Goal: Information Seeking & Learning: Find specific fact

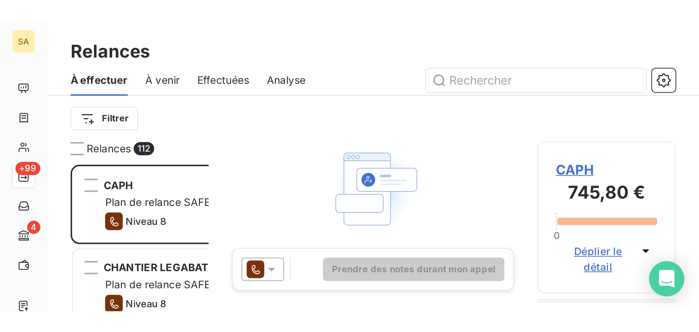
scroll to position [255, 151]
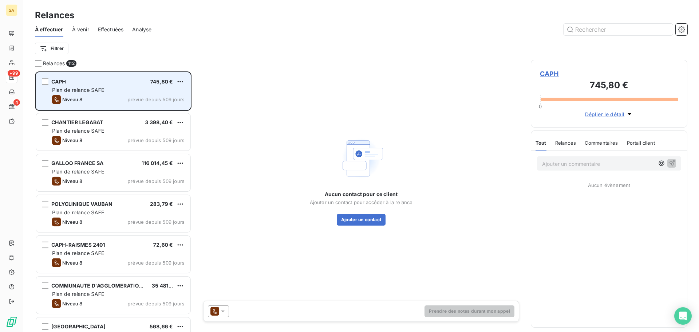
click at [117, 88] on div "Plan de relance SAFE" at bounding box center [118, 89] width 133 height 7
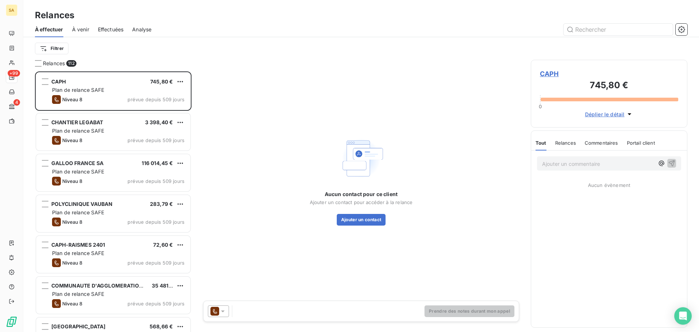
click at [346, 118] on button "Déplier le détail" at bounding box center [609, 114] width 53 height 8
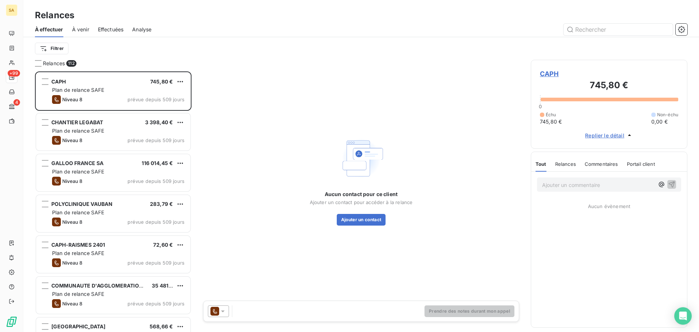
click at [346, 135] on span "Replier le détail" at bounding box center [604, 135] width 39 height 8
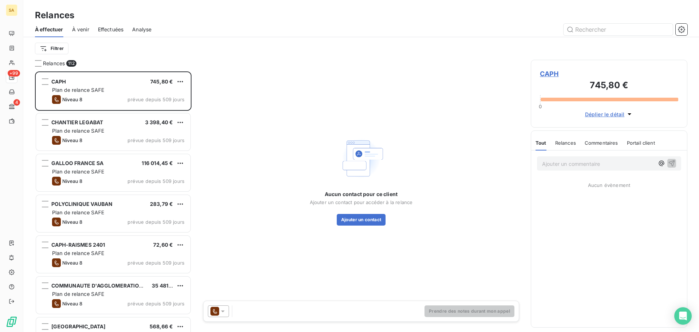
click at [346, 135] on div "Commentaires" at bounding box center [602, 142] width 34 height 15
click at [346, 113] on span "Déplier le détail" at bounding box center [605, 114] width 40 height 8
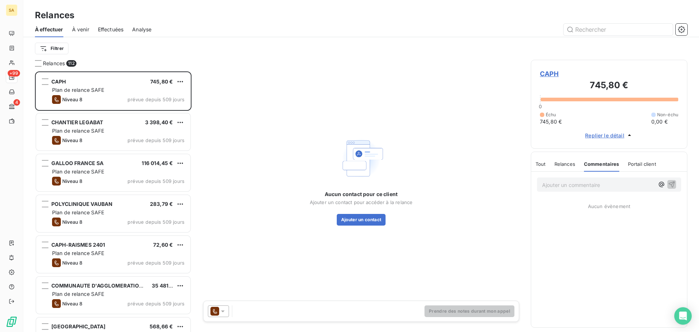
click at [346, 78] on span "CAPH" at bounding box center [609, 74] width 138 height 10
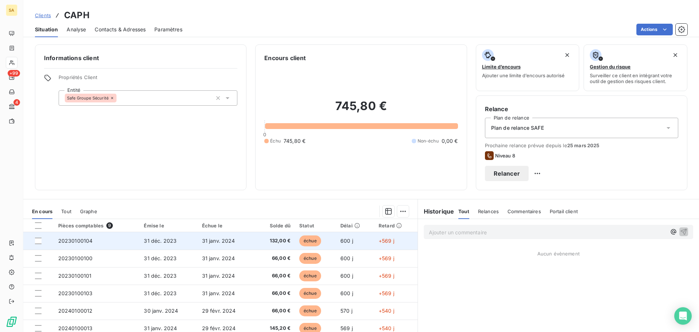
click at [91, 143] on span "20230100104" at bounding box center [75, 240] width 35 height 6
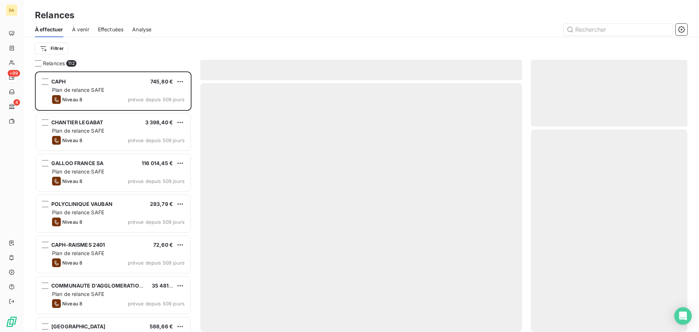
scroll to position [255, 151]
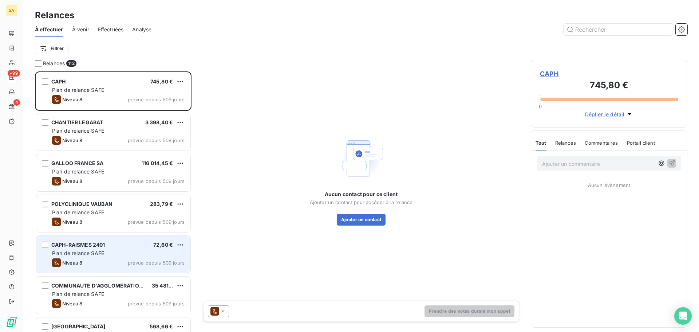
click at [79, 143] on div "Niveau 8" at bounding box center [67, 262] width 30 height 9
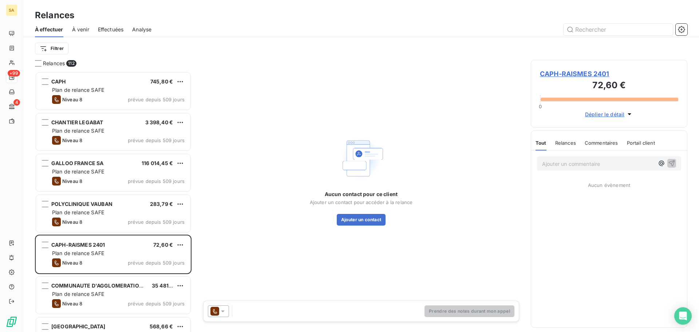
click at [346, 72] on span "CAPH-RAISMES 2401" at bounding box center [609, 74] width 138 height 10
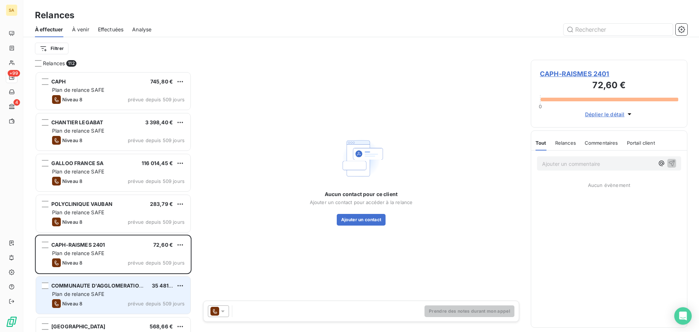
click at [88, 143] on div "Plan de relance SAFE" at bounding box center [118, 293] width 133 height 7
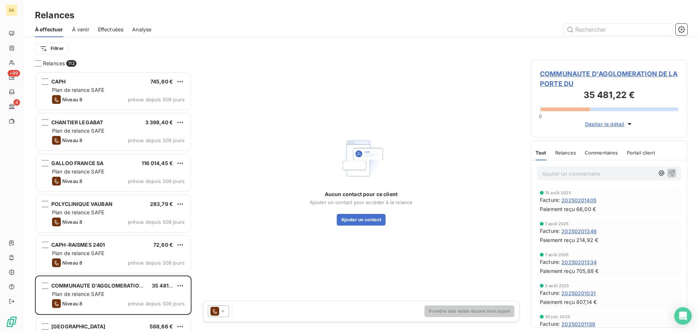
click at [346, 75] on span "COMMUNAUTE D'AGGLOMERATION DE LA PORTE DU" at bounding box center [609, 79] width 138 height 20
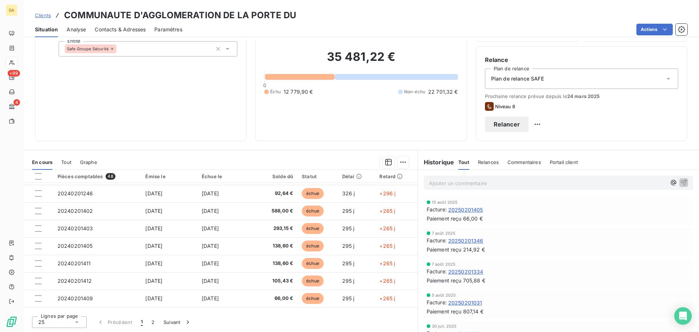
scroll to position [237, 0]
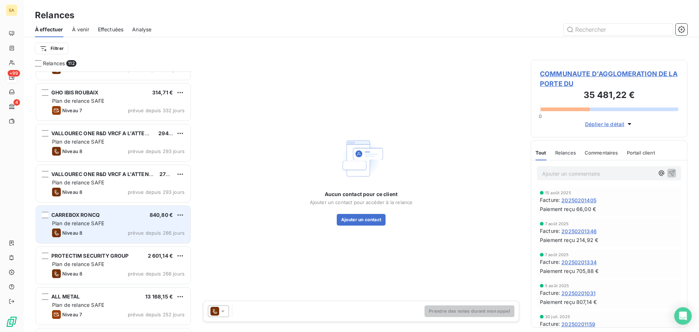
scroll to position [401, 0]
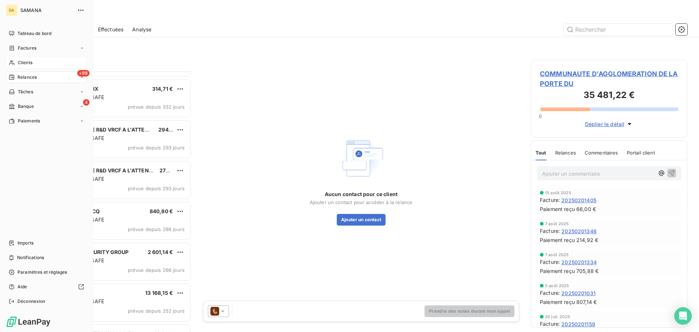
click at [18, 63] on span "Clients" at bounding box center [25, 62] width 15 height 7
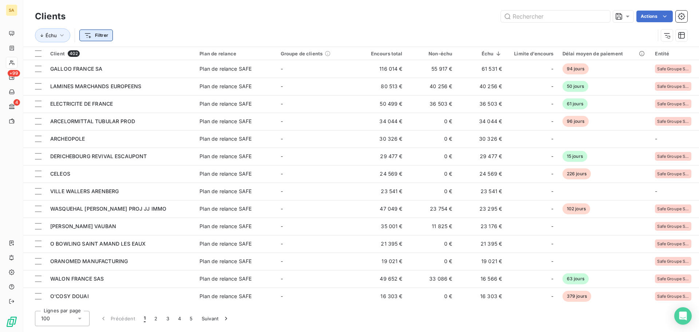
click at [105, 34] on html "SA +99 4 Clients Actions Échu Filtrer Client 402 Plan de relance Groupe de clie…" at bounding box center [349, 166] width 699 height 332
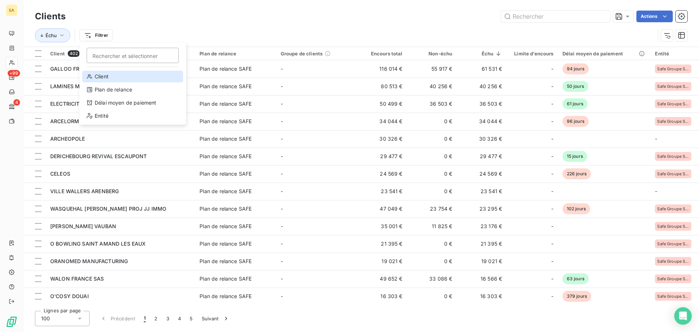
click at [117, 79] on div "Client" at bounding box center [132, 77] width 101 height 12
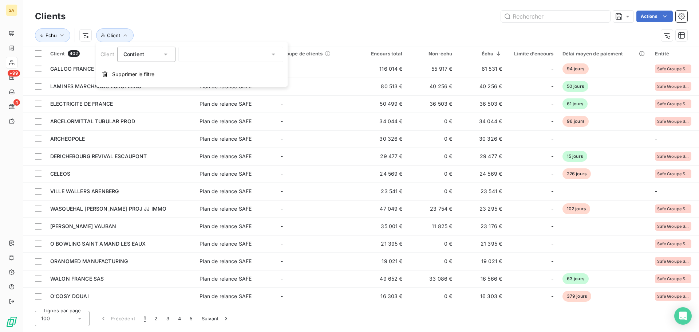
click at [232, 51] on div at bounding box center [230, 54] width 105 height 15
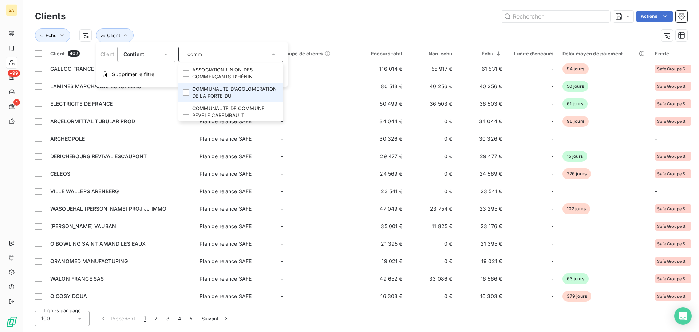
type input "comm"
click at [232, 92] on li "COMMUNAUTE D'AGGLOMERATION DE LA PORTE DU" at bounding box center [230, 92] width 105 height 19
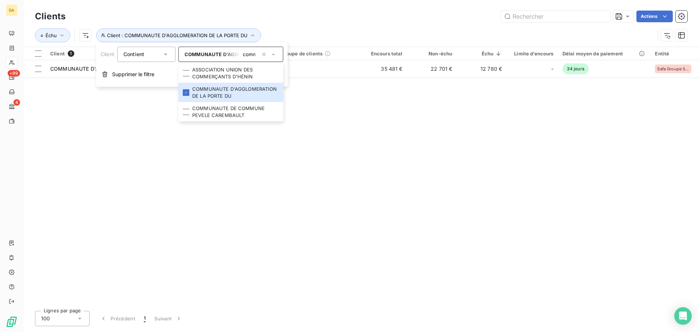
click at [346, 143] on div "Client 1 Plan de relance Groupe de clients Encours total Non-échu Échu Limite d…" at bounding box center [361, 176] width 676 height 258
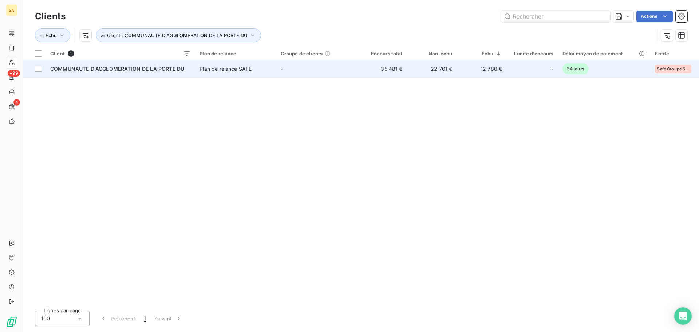
click at [93, 70] on span "COMMUNAUTE D'AGGLOMERATION DE LA PORTE DU" at bounding box center [117, 69] width 134 height 6
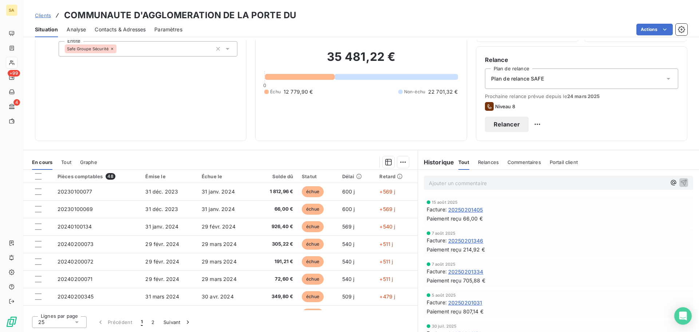
scroll to position [13, 0]
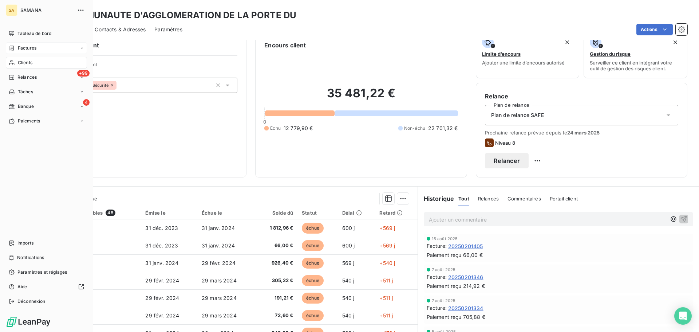
click at [35, 47] on span "Factures" at bounding box center [27, 48] width 19 height 7
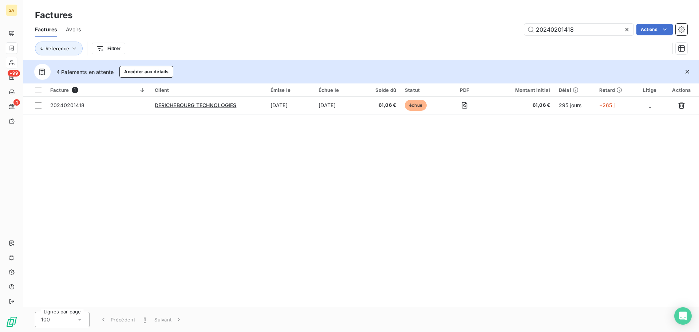
drag, startPoint x: 577, startPoint y: 25, endPoint x: 94, endPoint y: 19, distance: 482.9
click at [94, 19] on div "Factures Factures Avoirs 20240201418 Actions Réference Filtrer" at bounding box center [361, 30] width 676 height 60
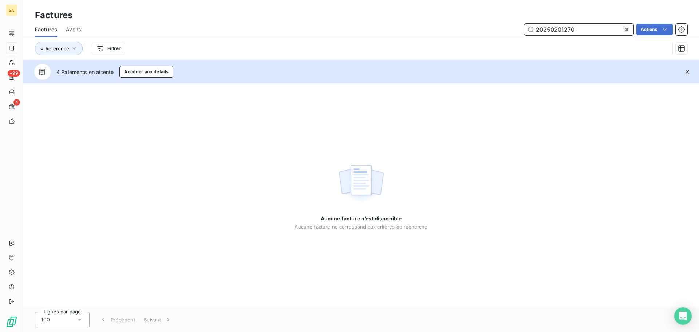
drag, startPoint x: 587, startPoint y: 31, endPoint x: 296, endPoint y: 12, distance: 291.6
click at [296, 12] on div "Factures Factures Avoirs 20250201270 Actions Réference Filtrer" at bounding box center [361, 30] width 676 height 60
paste input "0939"
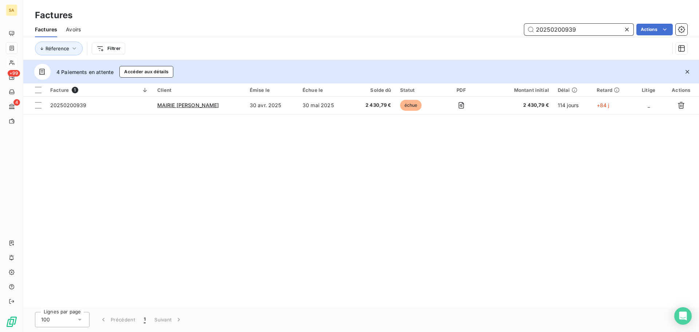
drag, startPoint x: 585, startPoint y: 31, endPoint x: 287, endPoint y: 32, distance: 298.3
click at [287, 31] on div "20250200939 Actions" at bounding box center [389, 30] width 598 height 12
paste input "893"
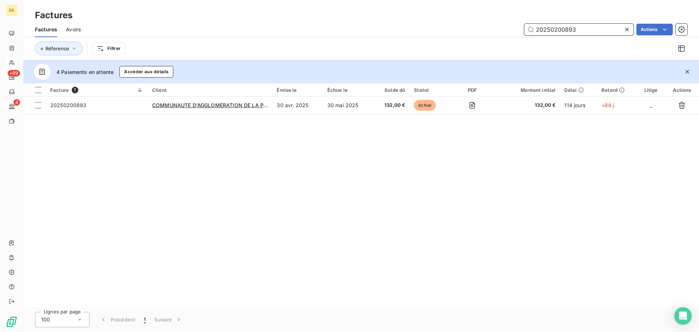
drag, startPoint x: 607, startPoint y: 27, endPoint x: 284, endPoint y: 28, distance: 323.4
click at [284, 28] on div "20250200893 Actions" at bounding box center [389, 30] width 598 height 12
paste input "677"
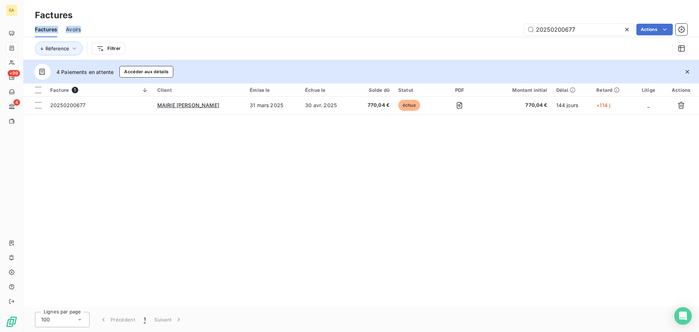
drag, startPoint x: 606, startPoint y: 20, endPoint x: 386, endPoint y: 33, distance: 219.9
click at [346, 33] on div "Factures Factures Avoirs 20250200677 Actions Réference Filtrer" at bounding box center [361, 30] width 676 height 60
drag, startPoint x: 598, startPoint y: 32, endPoint x: 308, endPoint y: 29, distance: 289.2
click at [308, 29] on div "20250200677 Actions" at bounding box center [389, 30] width 598 height 12
paste input "108"
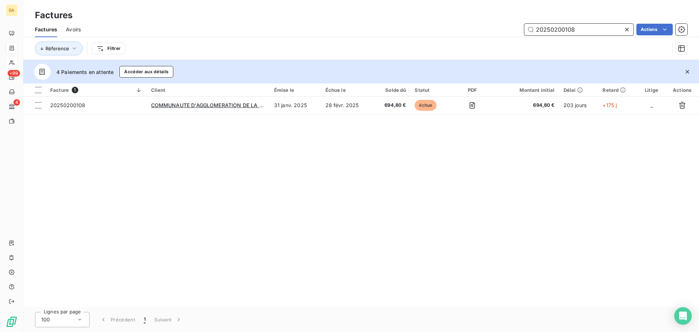
drag, startPoint x: 584, startPoint y: 31, endPoint x: 223, endPoint y: 32, distance: 361.6
click at [223, 32] on div "20250200108 Actions" at bounding box center [389, 30] width 598 height 12
paste input "40200642"
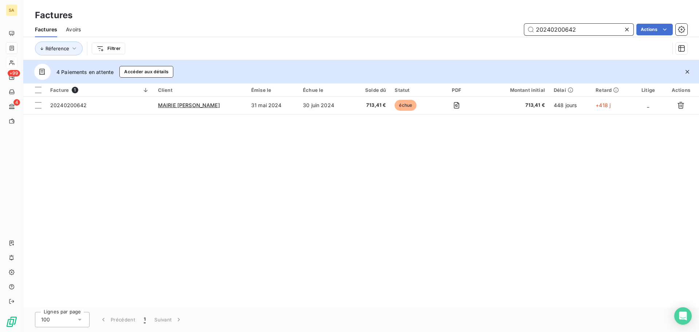
drag, startPoint x: 590, startPoint y: 27, endPoint x: 178, endPoint y: 48, distance: 412.7
click at [178, 47] on div "Factures Avoirs 20240200642 Actions Réference Filtrer" at bounding box center [361, 41] width 676 height 38
paste input "5020045"
drag, startPoint x: 474, startPoint y: 30, endPoint x: 321, endPoint y: 34, distance: 153.0
click at [321, 34] on div "20250200452 Actions" at bounding box center [389, 30] width 598 height 12
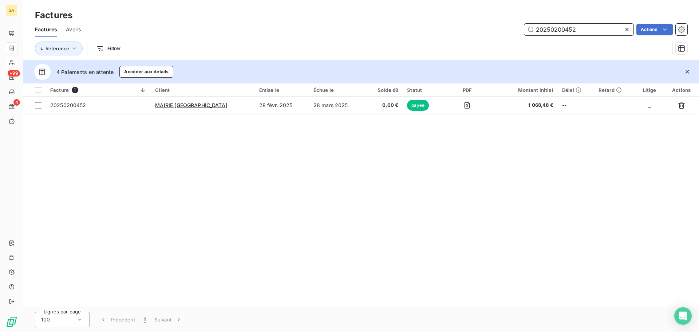
paste input "40200951"
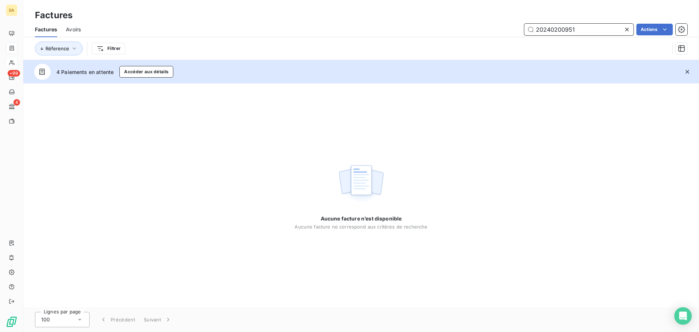
type input "20240200951"
